Goal: Transaction & Acquisition: Purchase product/service

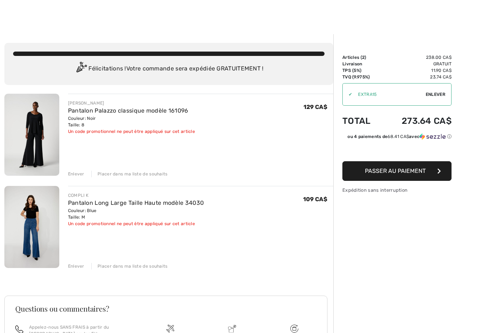
scroll to position [18, 0]
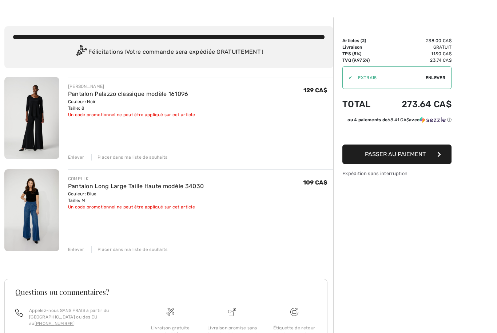
click at [40, 144] on img at bounding box center [31, 118] width 55 height 82
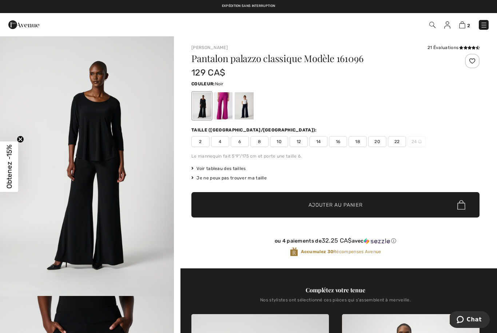
click at [234, 169] on span "Voir tableau des tailles" at bounding box center [218, 168] width 55 height 7
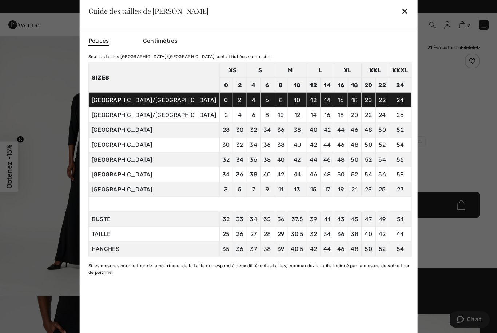
click at [177, 38] on span "Centimètres" at bounding box center [160, 40] width 35 height 7
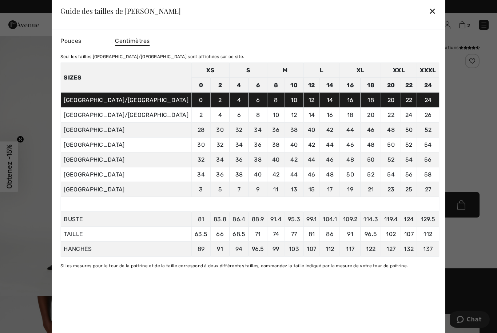
click at [81, 41] on span "Pouces" at bounding box center [70, 40] width 21 height 7
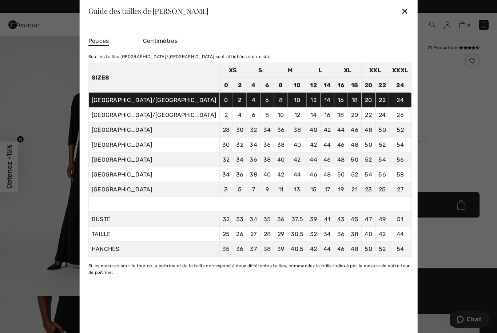
click at [401, 12] on div "✕" at bounding box center [405, 10] width 8 height 15
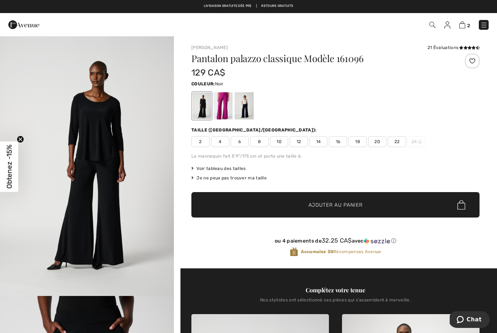
click at [463, 28] on img at bounding box center [462, 24] width 6 height 7
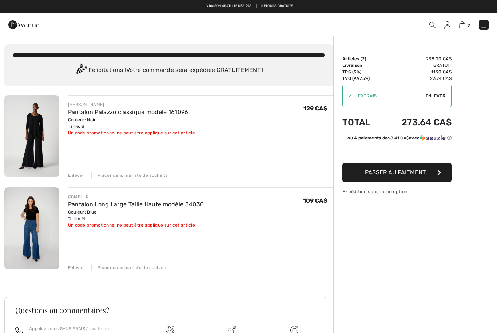
click at [39, 160] on img at bounding box center [31, 136] width 55 height 82
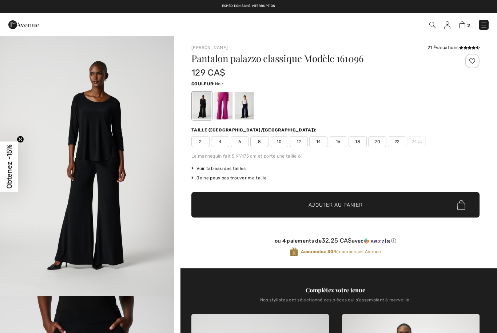
checkbox input "true"
click at [225, 108] on div at bounding box center [222, 105] width 19 height 27
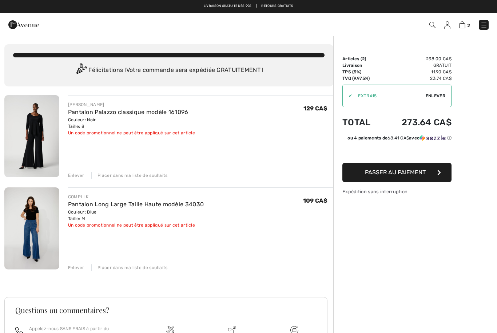
click at [431, 22] on img at bounding box center [432, 25] width 6 height 6
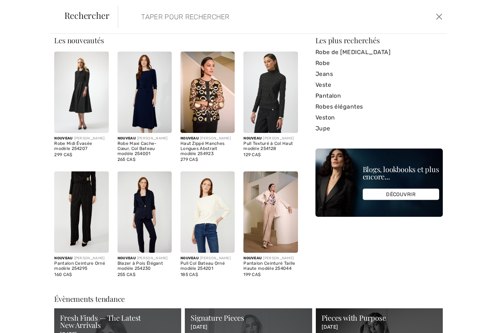
scroll to position [12, 0]
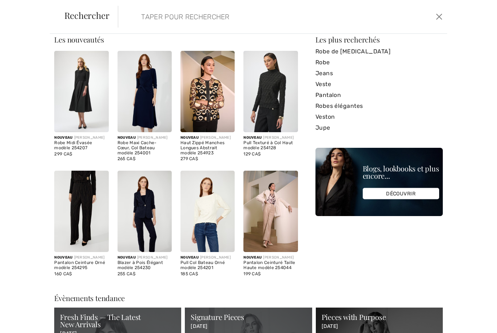
click at [336, 99] on link "Pantalon" at bounding box center [378, 95] width 127 height 11
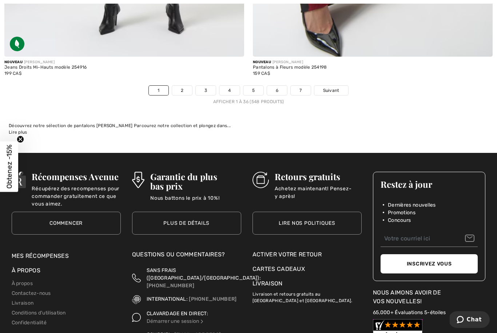
scroll to position [7180, 0]
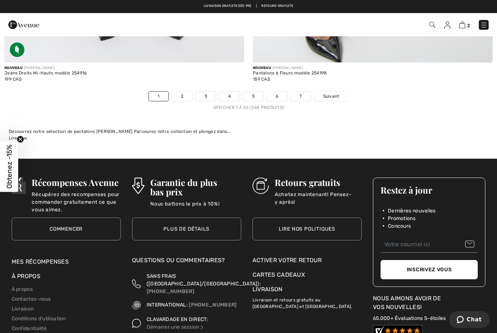
click at [185, 93] on link "2" at bounding box center [182, 96] width 20 height 9
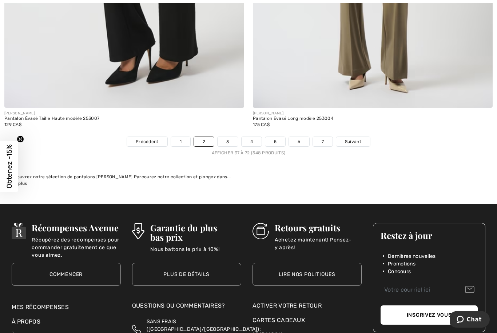
scroll to position [7152, 0]
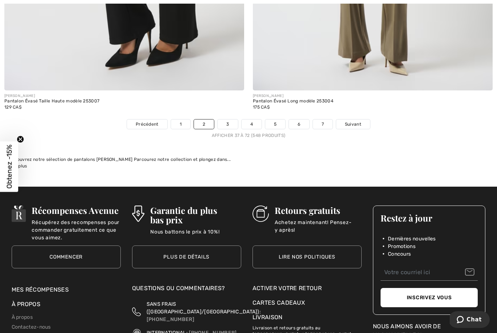
click at [228, 123] on link "3" at bounding box center [227, 124] width 20 height 9
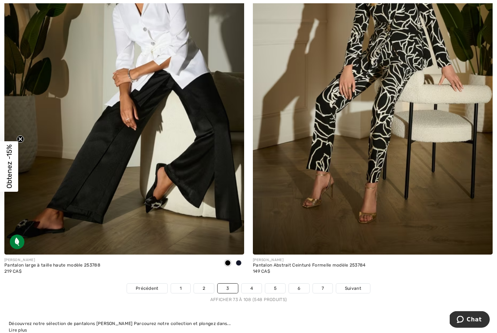
scroll to position [6988, 0]
click at [252, 288] on link "4" at bounding box center [251, 288] width 20 height 9
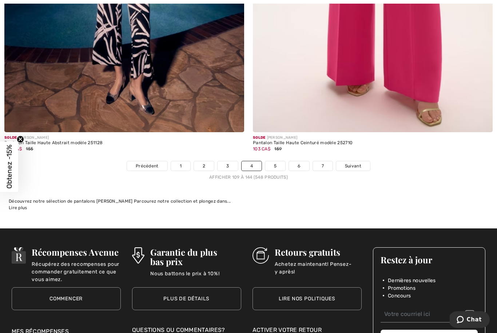
scroll to position [7111, 0]
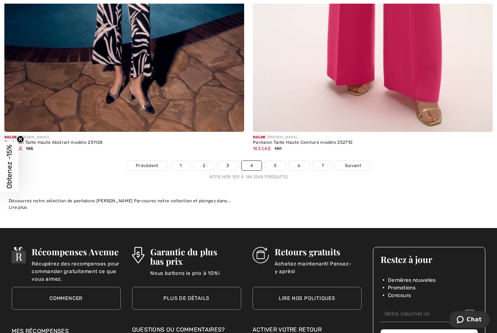
click at [278, 161] on link "5" at bounding box center [275, 165] width 20 height 9
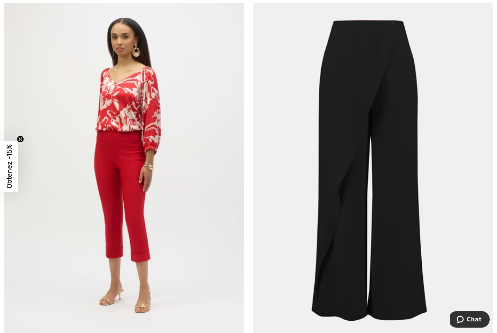
scroll to position [2087, 0]
click at [385, 172] on img at bounding box center [373, 168] width 240 height 360
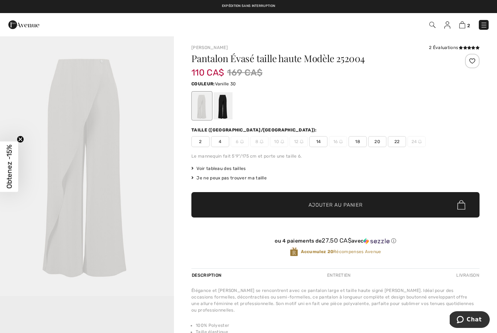
click at [226, 103] on div at bounding box center [222, 105] width 19 height 27
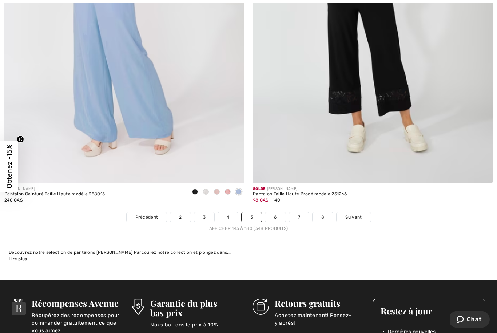
scroll to position [7063, 0]
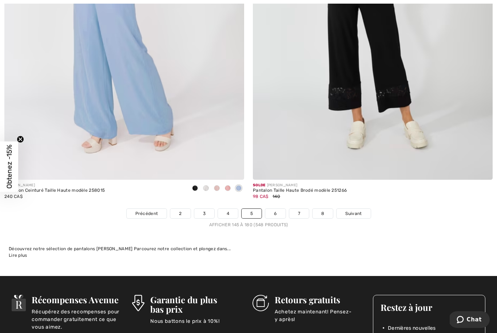
click at [275, 210] on link "6" at bounding box center [275, 213] width 20 height 9
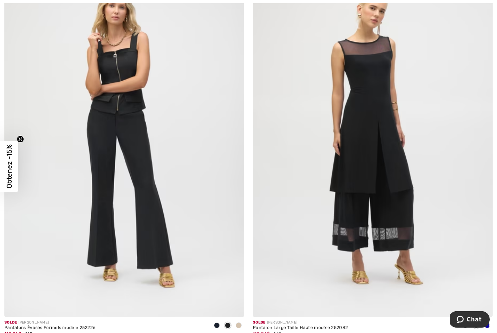
scroll to position [564, 0]
click at [158, 209] on img at bounding box center [124, 138] width 240 height 360
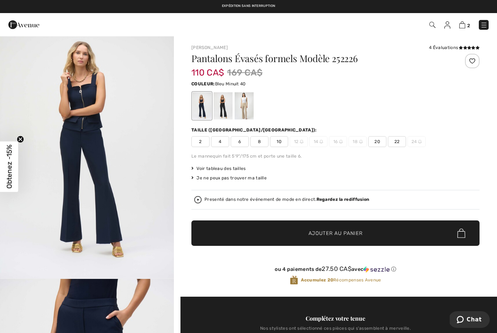
scroll to position [19, 0]
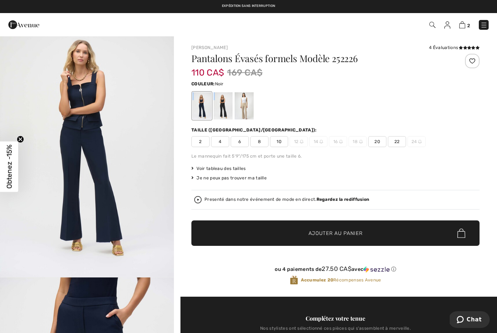
click at [221, 113] on div at bounding box center [222, 105] width 19 height 27
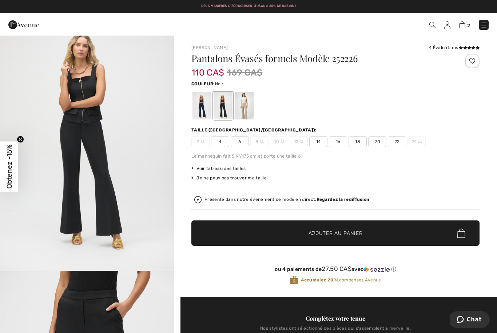
scroll to position [76, 0]
click at [247, 112] on div at bounding box center [244, 105] width 19 height 27
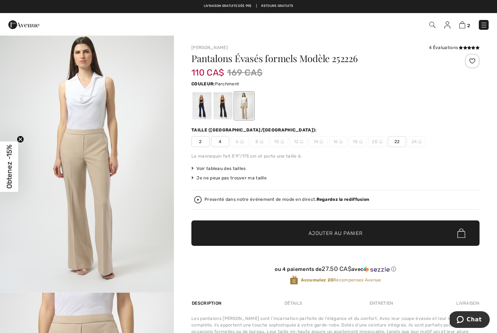
scroll to position [0, 0]
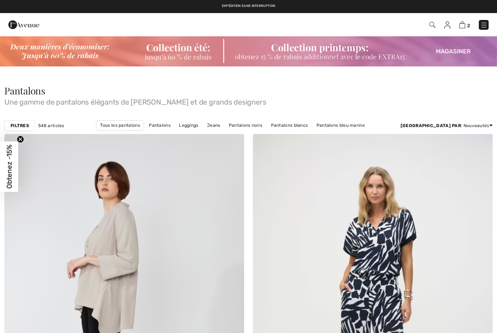
checkbox input "true"
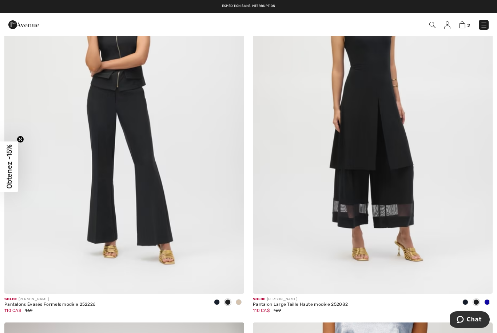
click at [398, 183] on img at bounding box center [373, 115] width 240 height 360
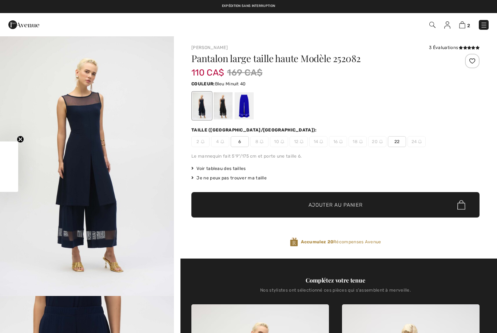
checkbox input "true"
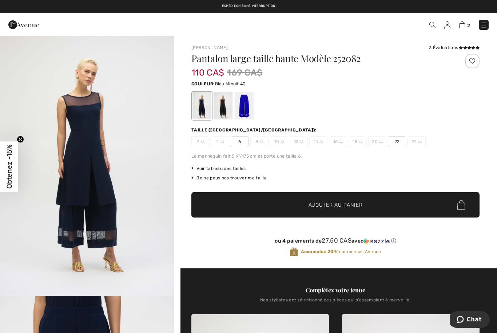
click at [229, 105] on div at bounding box center [222, 105] width 19 height 27
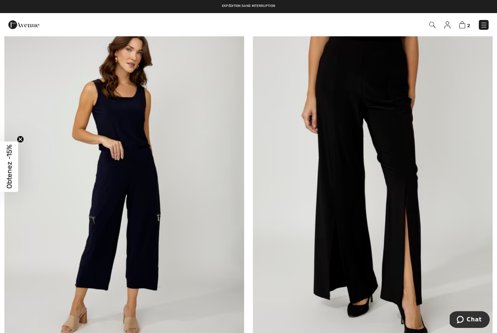
scroll to position [4089, 0]
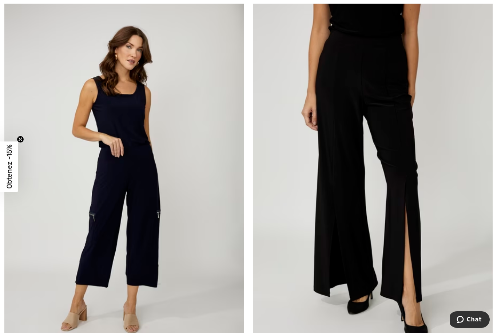
click at [385, 124] on img at bounding box center [373, 182] width 240 height 360
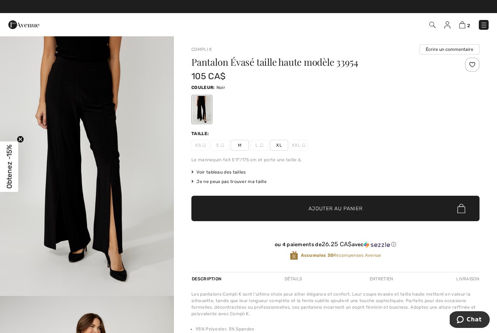
click at [225, 171] on span "Voir tableau des tailles" at bounding box center [218, 172] width 55 height 7
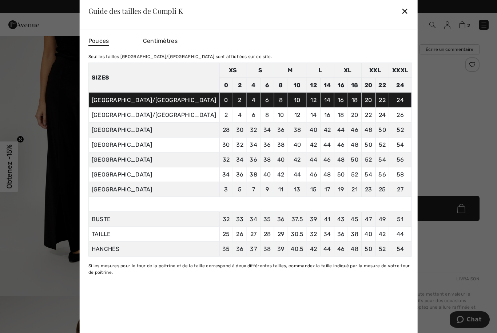
click at [401, 10] on div "✕" at bounding box center [405, 10] width 8 height 15
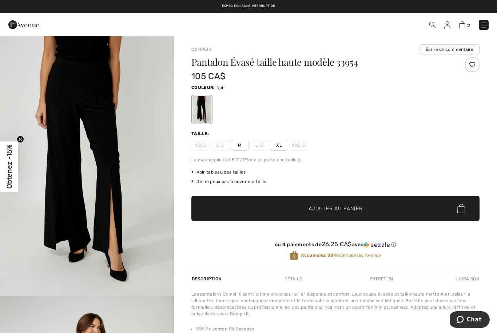
click at [237, 151] on div "Pantalon Évasé taille haute modèle 33954 105 CA$ Couleur: Noir Taille: XS S M L…" at bounding box center [335, 164] width 288 height 215
click at [240, 141] on span "M" at bounding box center [240, 145] width 18 height 11
click at [285, 207] on span "✔ Ajouté au panier Ajouter au panier" at bounding box center [335, 208] width 288 height 25
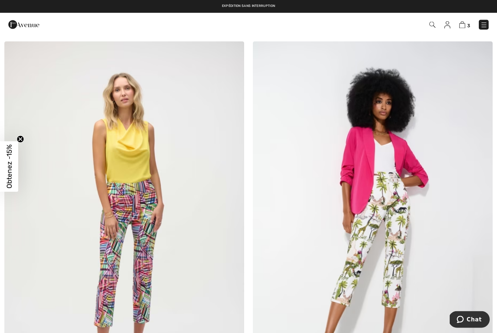
scroll to position [2864, 0]
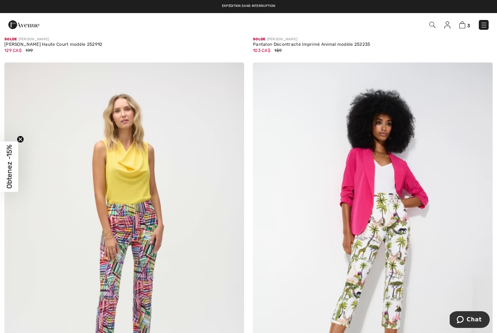
click at [485, 20] on link at bounding box center [484, 25] width 10 height 10
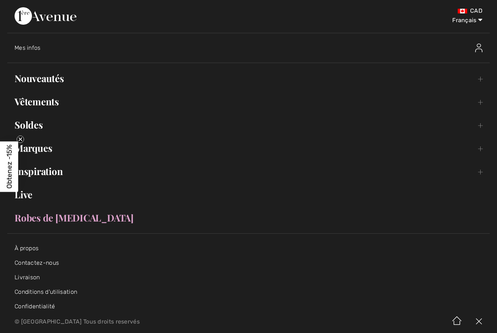
click at [34, 123] on link "Soldes Toggle submenu" at bounding box center [248, 125] width 482 height 16
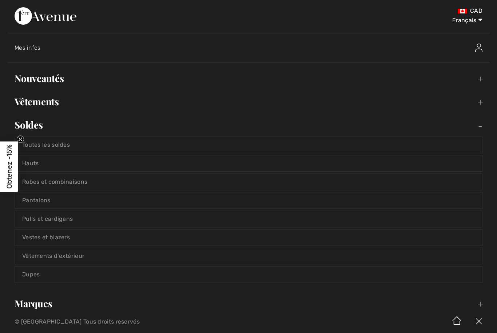
click at [66, 242] on link "Vestes et blazers" at bounding box center [248, 238] width 467 height 16
click at [61, 239] on link "Vestes et blazers" at bounding box center [248, 238] width 467 height 16
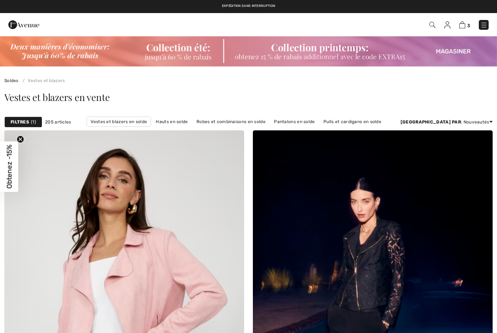
checkbox input "true"
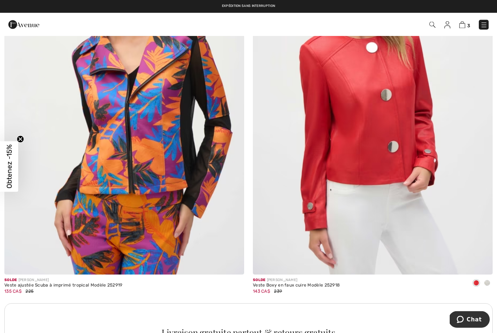
scroll to position [2155, 0]
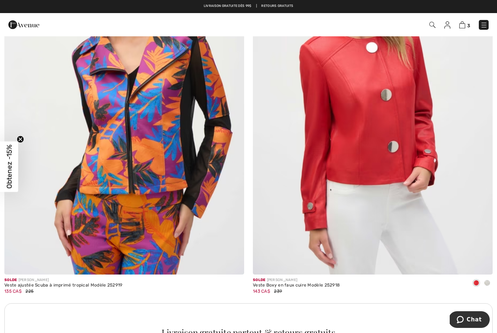
click at [388, 121] on img at bounding box center [373, 96] width 240 height 360
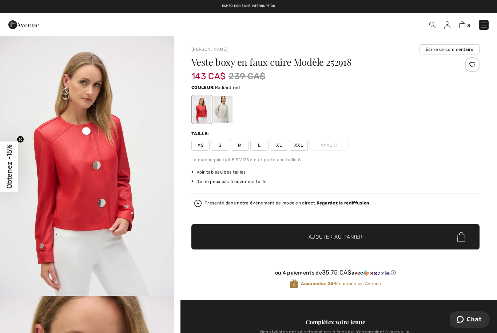
click at [225, 113] on div at bounding box center [222, 109] width 19 height 27
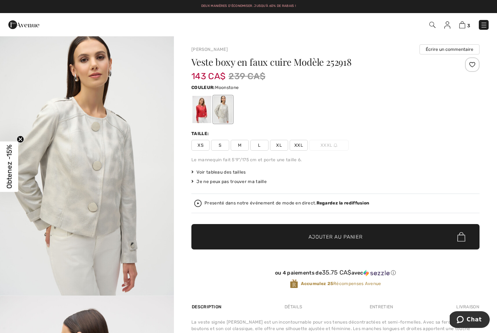
click at [261, 149] on span "L" at bounding box center [259, 145] width 18 height 11
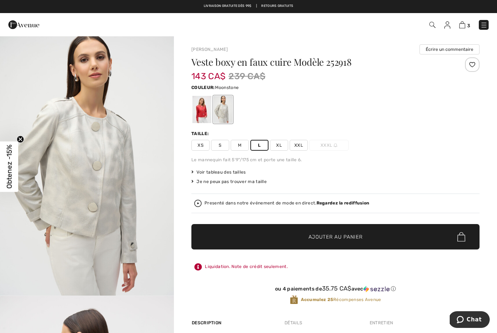
click at [362, 237] on span "Ajouter au panier" at bounding box center [335, 237] width 54 height 8
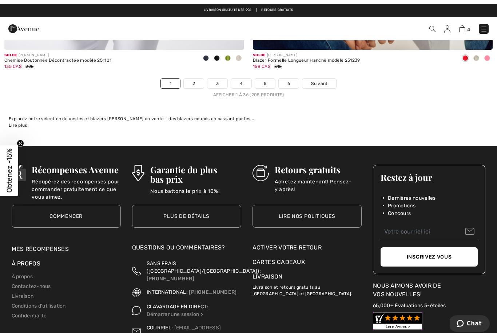
scroll to position [7102, 0]
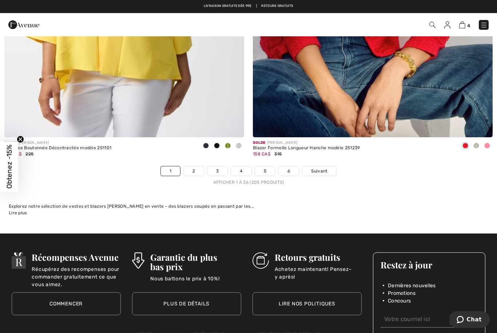
click at [196, 169] on link "2" at bounding box center [194, 171] width 20 height 9
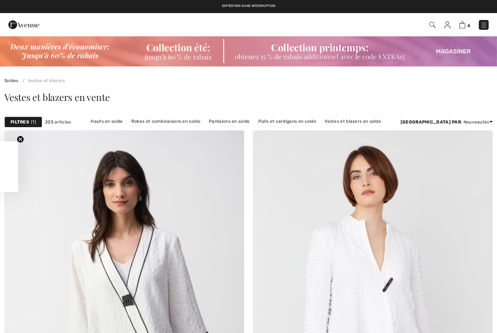
checkbox input "true"
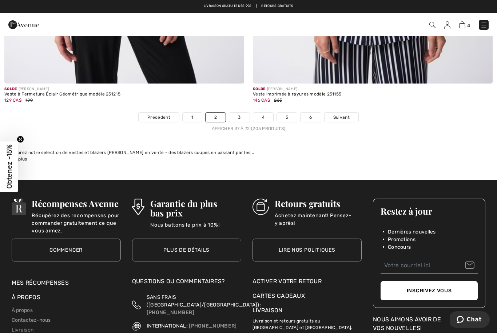
scroll to position [7155, 0]
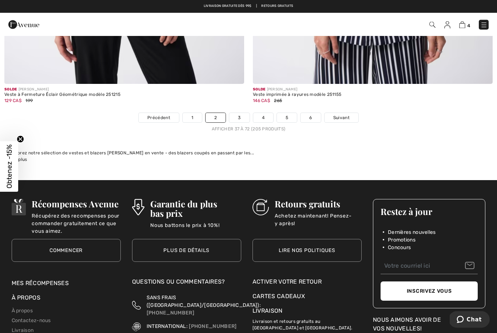
click at [238, 115] on link "3" at bounding box center [239, 117] width 20 height 9
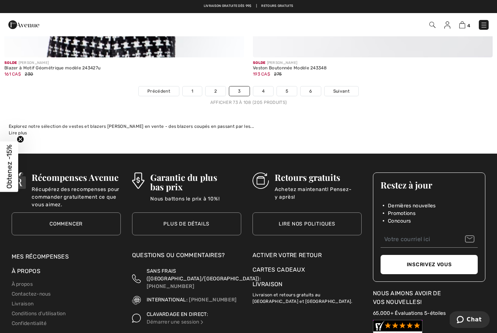
scroll to position [7180, 0]
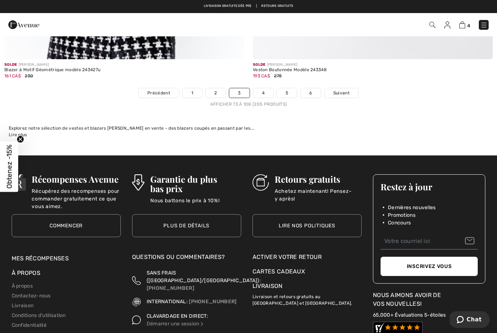
click at [302, 125] on div "Explorez notre sélection de vestes et blazers [PERSON_NAME] en vente - des blaz…" at bounding box center [248, 128] width 479 height 7
click at [266, 88] on link "4" at bounding box center [263, 92] width 20 height 9
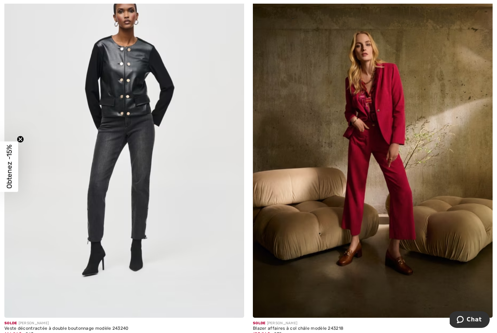
scroll to position [4516, 0]
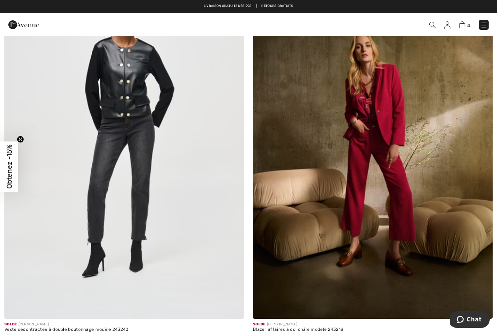
click at [189, 213] on img at bounding box center [124, 140] width 240 height 360
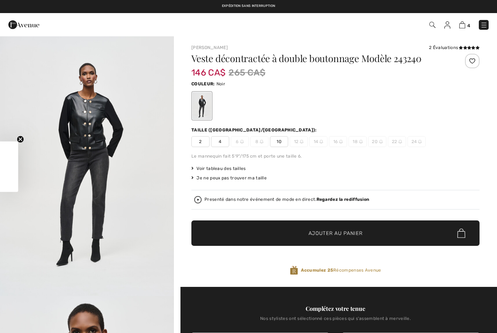
checkbox input "true"
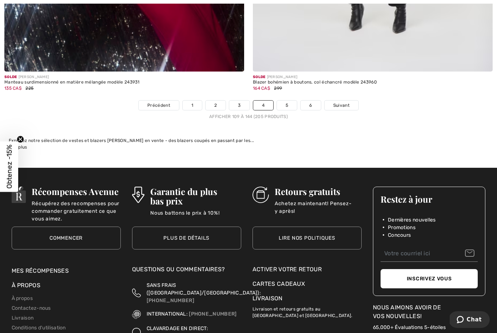
scroll to position [7190, 0]
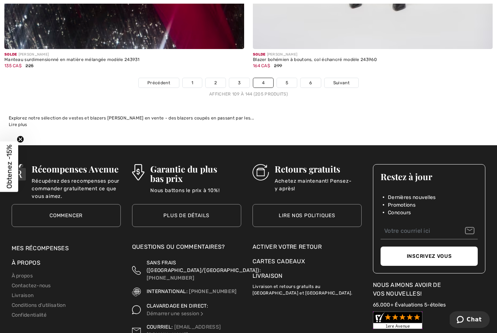
click at [287, 78] on link "5" at bounding box center [287, 82] width 20 height 9
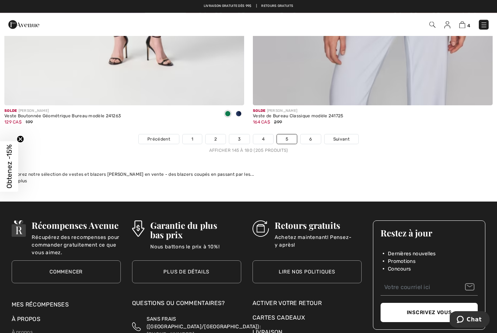
scroll to position [7134, 0]
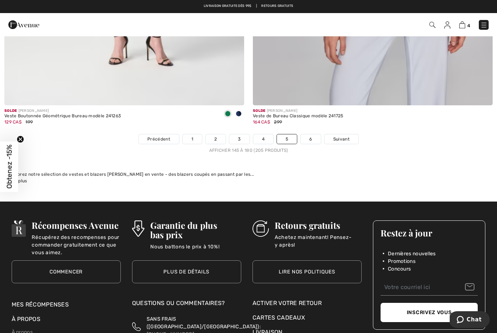
click at [309, 135] on link "6" at bounding box center [310, 139] width 20 height 9
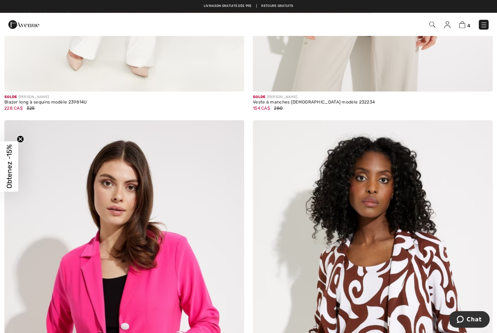
scroll to position [3191, 0]
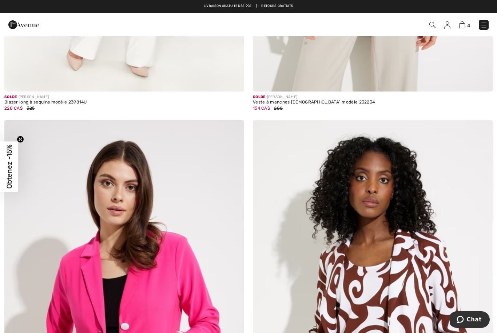
click at [462, 27] on img at bounding box center [462, 24] width 6 height 7
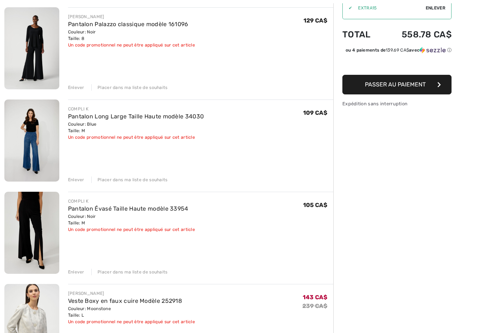
scroll to position [88, 0]
click at [34, 321] on img at bounding box center [31, 325] width 55 height 82
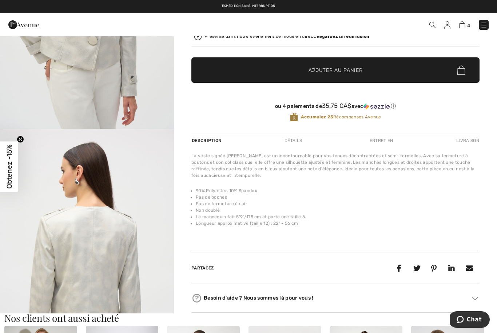
click at [460, 24] on img at bounding box center [462, 24] width 6 height 7
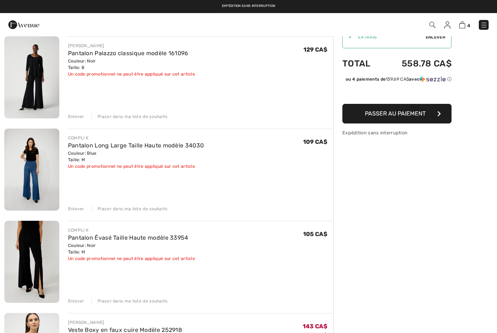
scroll to position [65, 0]
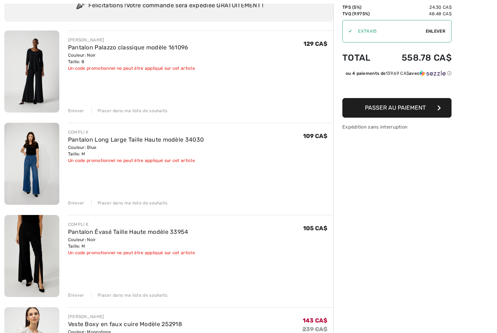
click at [43, 180] on img at bounding box center [31, 164] width 55 height 82
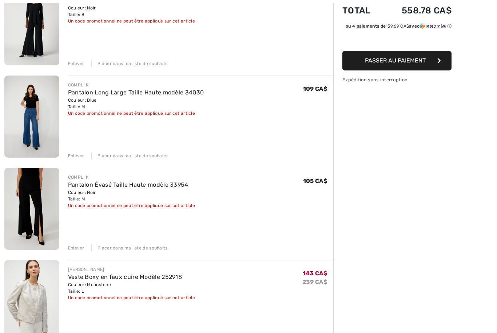
scroll to position [112, 0]
click at [0, 217] on div "Vous n'êtes qu'à 0.00 CA$ de la LIVRAISON GRATUITE! Continuer à magasiner > Fél…" at bounding box center [248, 214] width 497 height 580
click at [11, 302] on img at bounding box center [31, 301] width 55 height 82
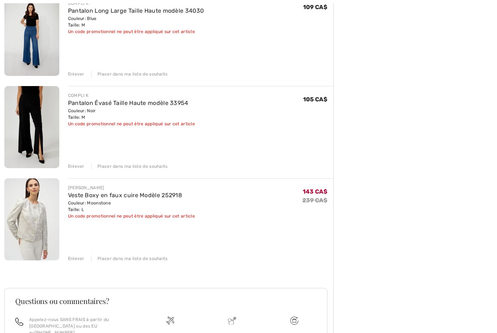
scroll to position [194, 0]
click at [77, 73] on div "Enlever" at bounding box center [76, 74] width 16 height 7
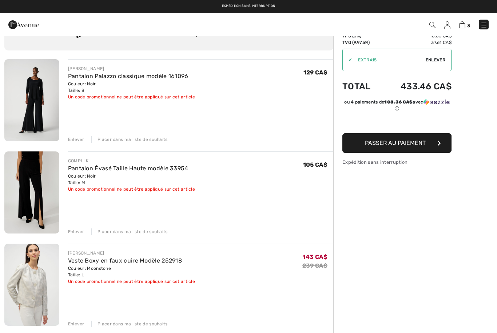
scroll to position [36, 0]
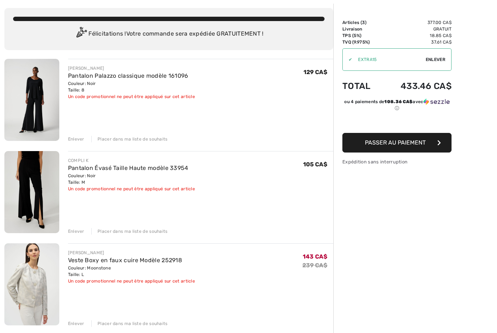
click at [74, 140] on div "Enlever" at bounding box center [76, 139] width 16 height 7
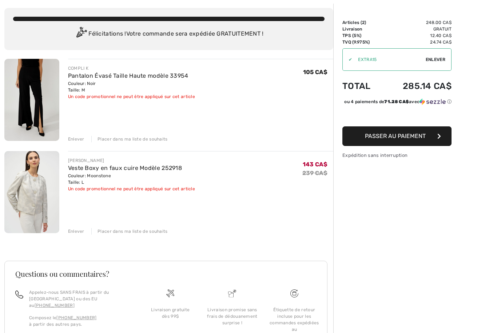
click at [46, 117] on img at bounding box center [31, 100] width 55 height 82
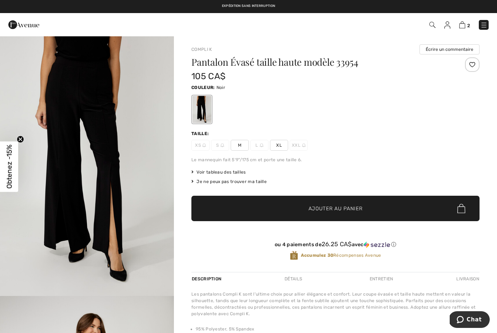
click at [457, 24] on span "2" at bounding box center [351, 25] width 276 height 10
click at [465, 21] on img at bounding box center [462, 24] width 6 height 7
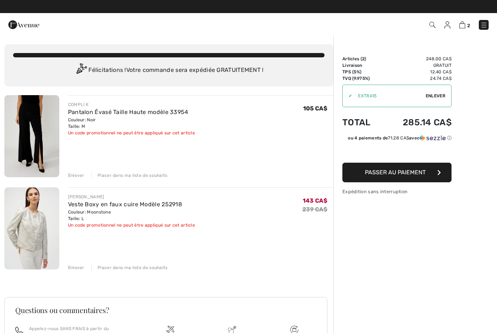
click at [424, 175] on span "Passer au paiement" at bounding box center [395, 172] width 61 height 7
click at [41, 141] on img at bounding box center [31, 136] width 55 height 82
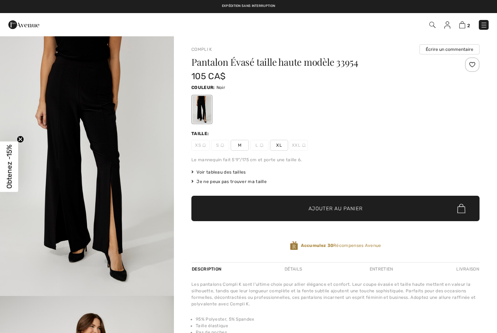
checkbox input "true"
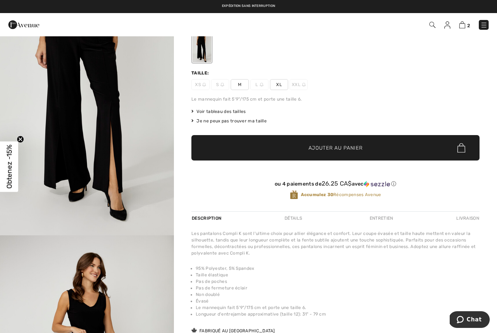
click at [369, 149] on span "✔ Ajouté au panier Ajouter au panier" at bounding box center [335, 147] width 288 height 25
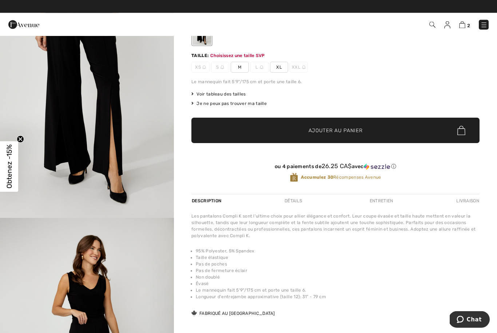
scroll to position [78, 0]
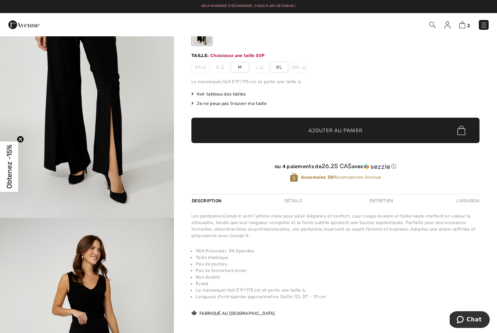
click at [238, 67] on span "M" at bounding box center [240, 67] width 18 height 11
click at [385, 132] on span "✔ Ajouté au panier Ajouter au panier" at bounding box center [335, 130] width 288 height 25
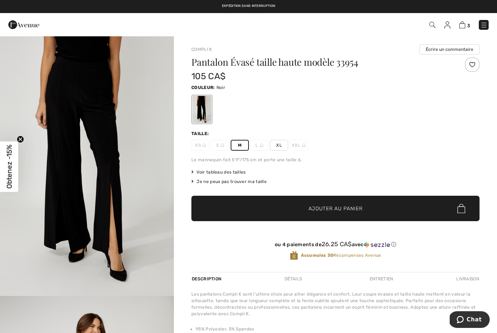
click at [460, 27] on img at bounding box center [462, 24] width 6 height 7
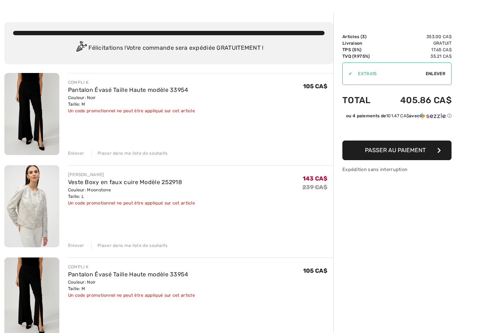
scroll to position [22, 0]
click at [80, 333] on div "Enlever" at bounding box center [76, 338] width 16 height 7
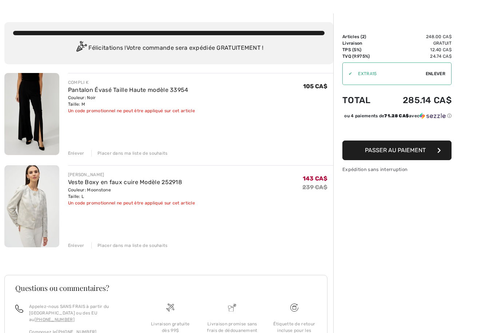
click at [45, 209] on img at bounding box center [31, 206] width 55 height 82
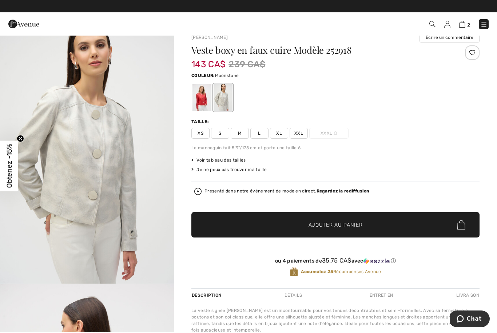
scroll to position [12, 0]
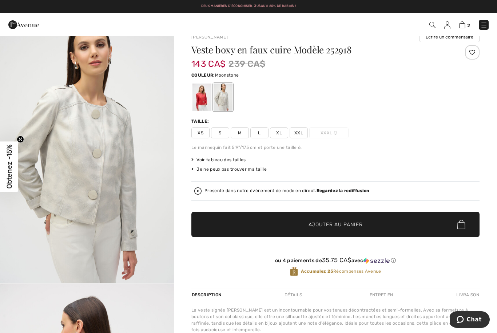
click at [261, 137] on span "L" at bounding box center [259, 133] width 18 height 11
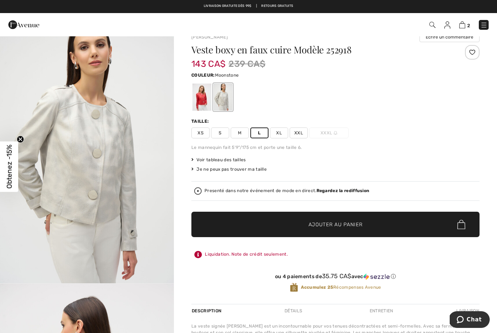
click at [462, 25] on img at bounding box center [462, 24] width 6 height 7
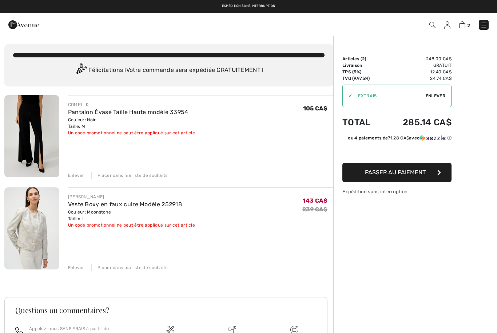
click at [40, 147] on img at bounding box center [31, 136] width 55 height 82
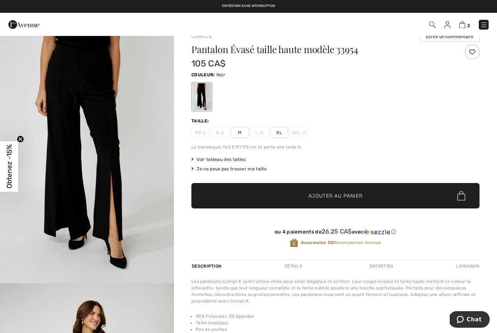
scroll to position [13, 0]
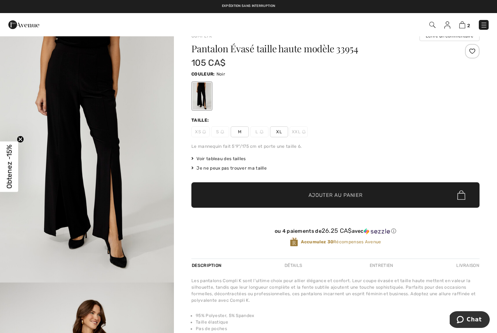
click at [234, 159] on span "Voir tableau des tailles" at bounding box center [218, 159] width 55 height 7
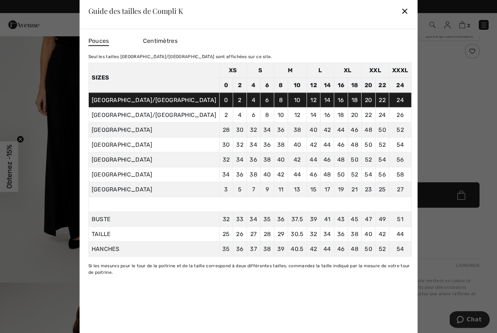
click at [401, 19] on div "✕" at bounding box center [405, 10] width 8 height 15
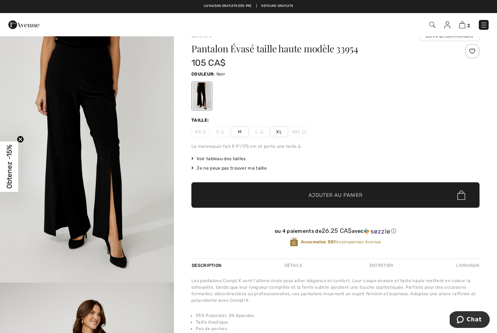
click at [463, 26] on img at bounding box center [462, 24] width 6 height 7
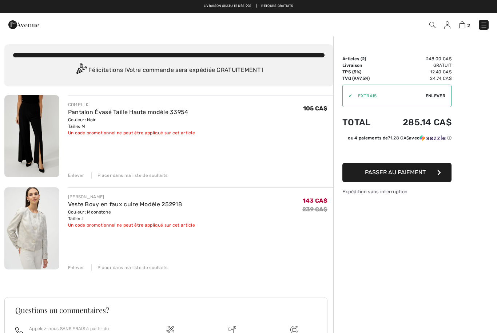
click at [411, 173] on span "Passer au paiement" at bounding box center [395, 172] width 61 height 7
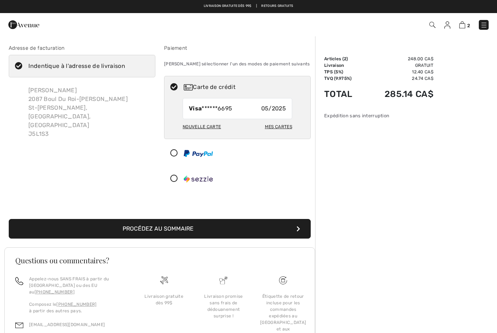
click at [282, 129] on div "Mes cartes" at bounding box center [278, 127] width 27 height 12
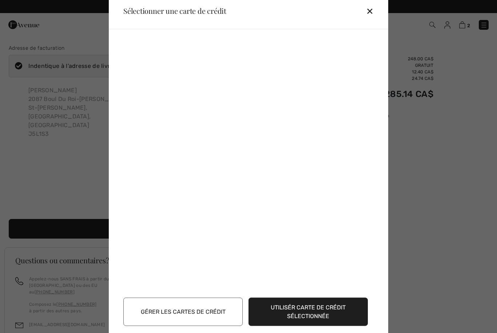
click at [203, 312] on button "Gérer les cartes de crédit" at bounding box center [182, 312] width 119 height 28
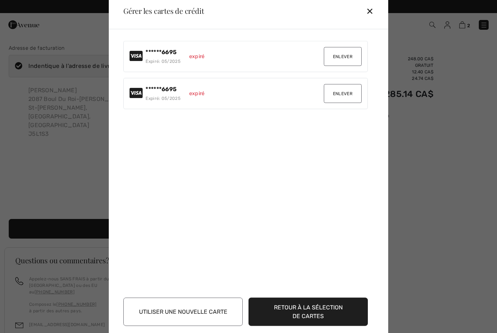
click at [343, 94] on button "Enlever" at bounding box center [343, 93] width 38 height 19
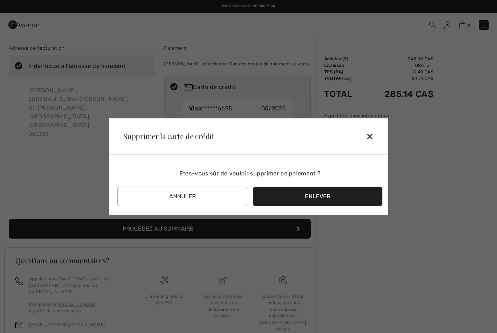
click at [272, 200] on button "Enlever" at bounding box center [317, 197] width 129 height 20
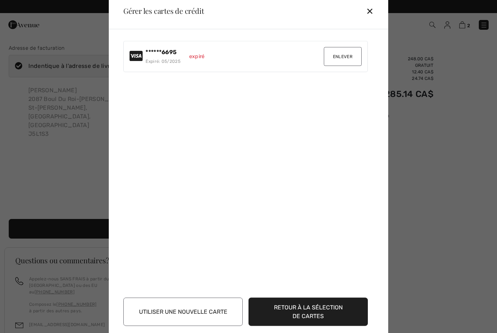
click at [346, 60] on button "Enlever" at bounding box center [343, 56] width 38 height 19
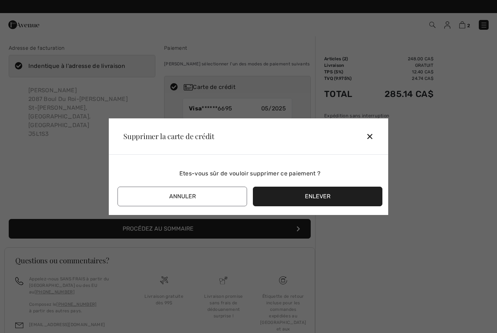
click at [294, 196] on button "Enlever" at bounding box center [317, 197] width 129 height 20
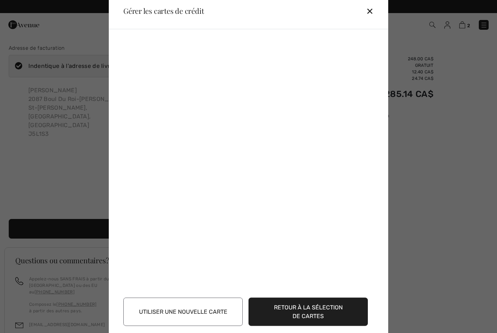
click at [220, 313] on button "Utiliser une nouvelle carte" at bounding box center [182, 312] width 119 height 28
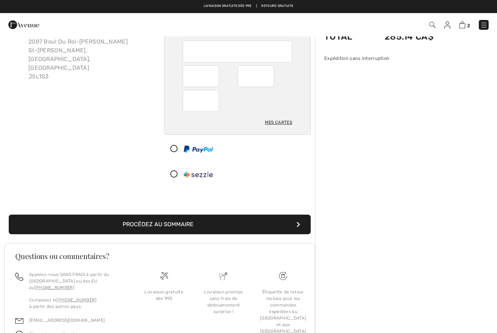
scroll to position [51, 0]
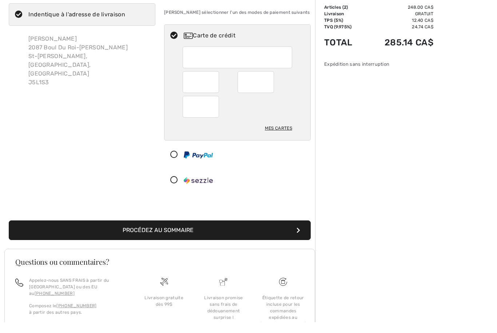
click at [282, 133] on div "Mes cartes" at bounding box center [278, 139] width 27 height 12
radio input "true"
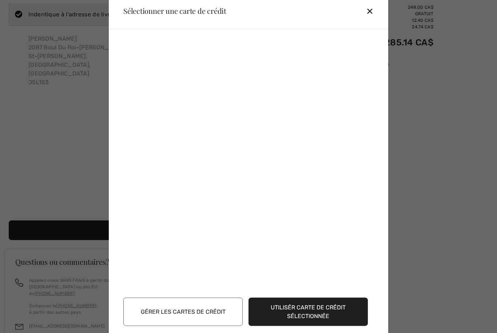
click at [372, 19] on div "✕" at bounding box center [372, 10] width 13 height 15
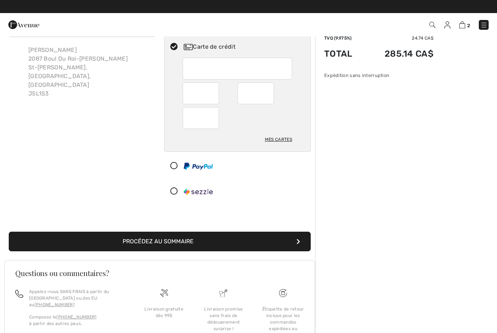
scroll to position [38, 0]
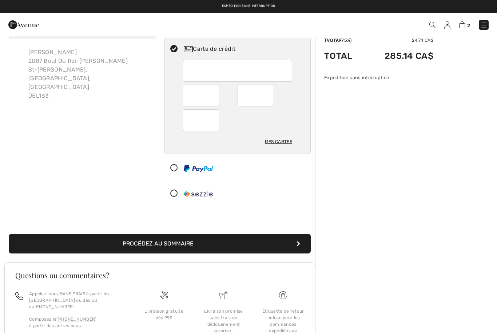
click at [189, 246] on button "Procédez au sommaire" at bounding box center [160, 244] width 302 height 20
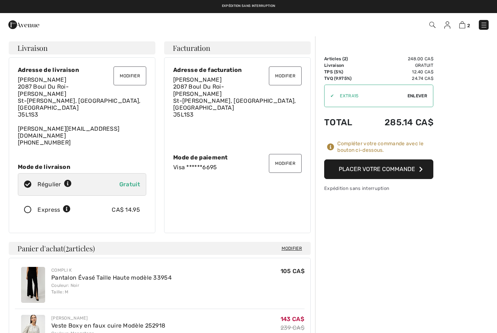
click at [284, 154] on button "Modifier" at bounding box center [285, 163] width 33 height 19
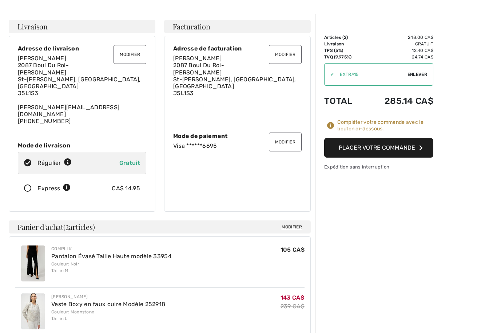
scroll to position [21, 0]
click at [69, 159] on icon at bounding box center [68, 163] width 8 height 8
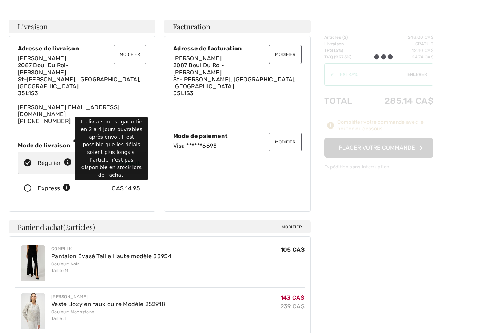
radio input "true"
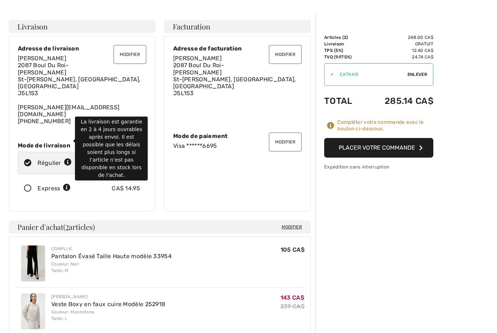
click at [129, 86] on div "Dominique Boyer 2087 Boul Du Roi-Charles St-Jerome, QC, CA J5L1S3 dominique.boy…" at bounding box center [82, 90] width 128 height 70
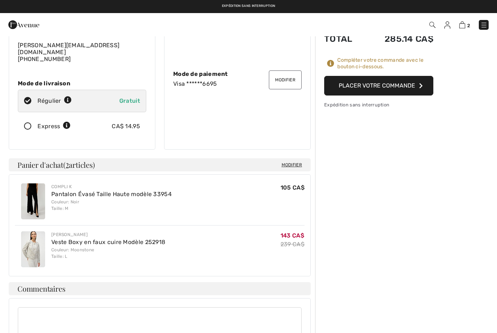
scroll to position [80, 0]
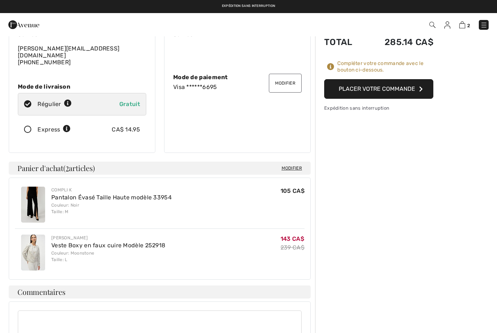
click at [395, 88] on button "Placer votre commande" at bounding box center [378, 89] width 109 height 20
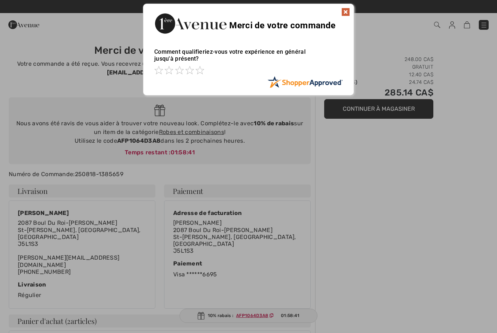
click at [342, 13] on img at bounding box center [345, 12] width 9 height 9
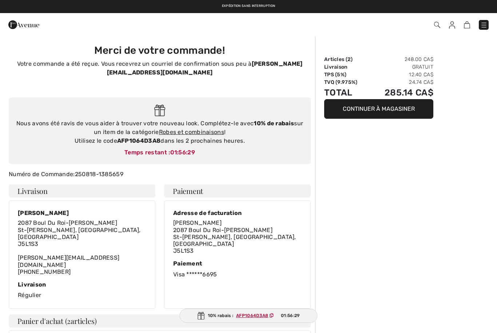
click at [195, 263] on div "Paiement Visa ******6695" at bounding box center [237, 269] width 128 height 19
click at [210, 135] on link "Robes et combinaisons" at bounding box center [191, 132] width 65 height 7
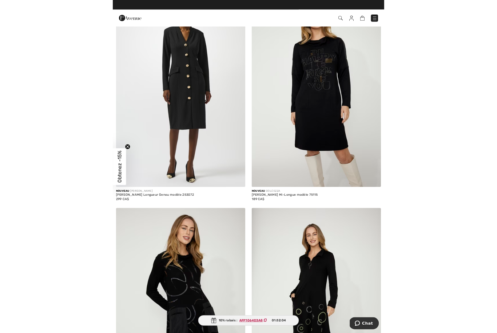
scroll to position [3850, 0]
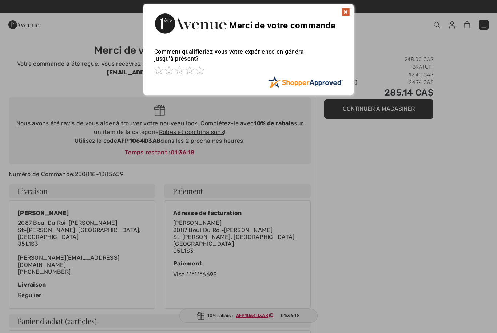
click at [344, 11] on img at bounding box center [345, 12] width 9 height 9
